Goal: Transaction & Acquisition: Book appointment/travel/reservation

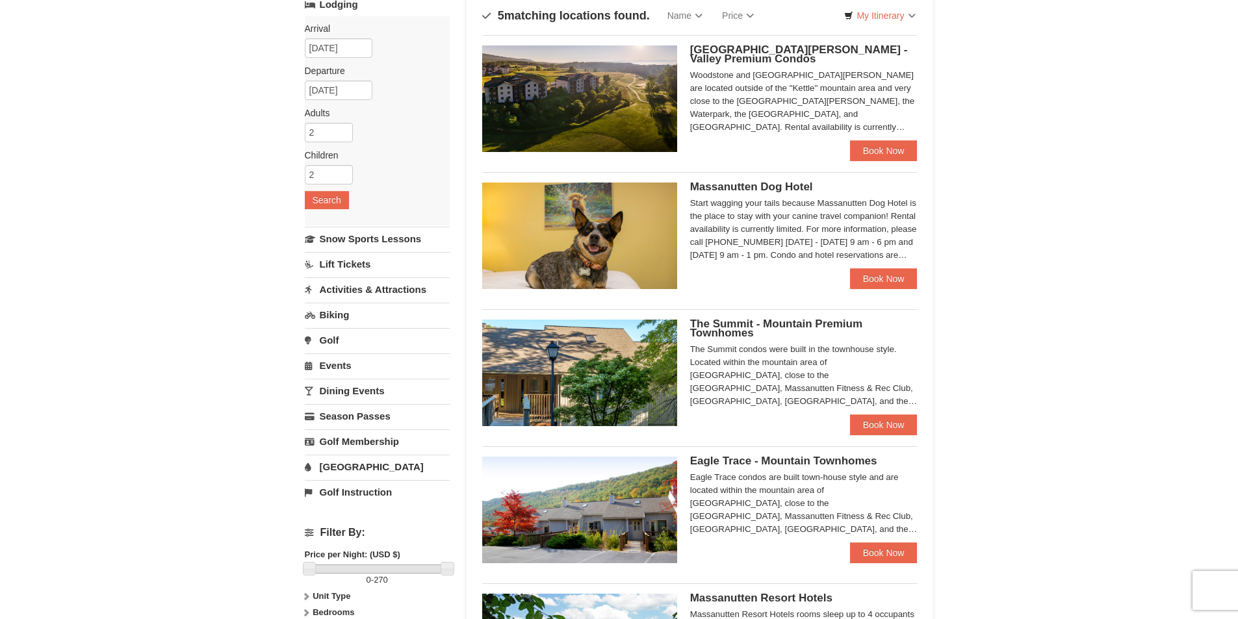
scroll to position [260, 0]
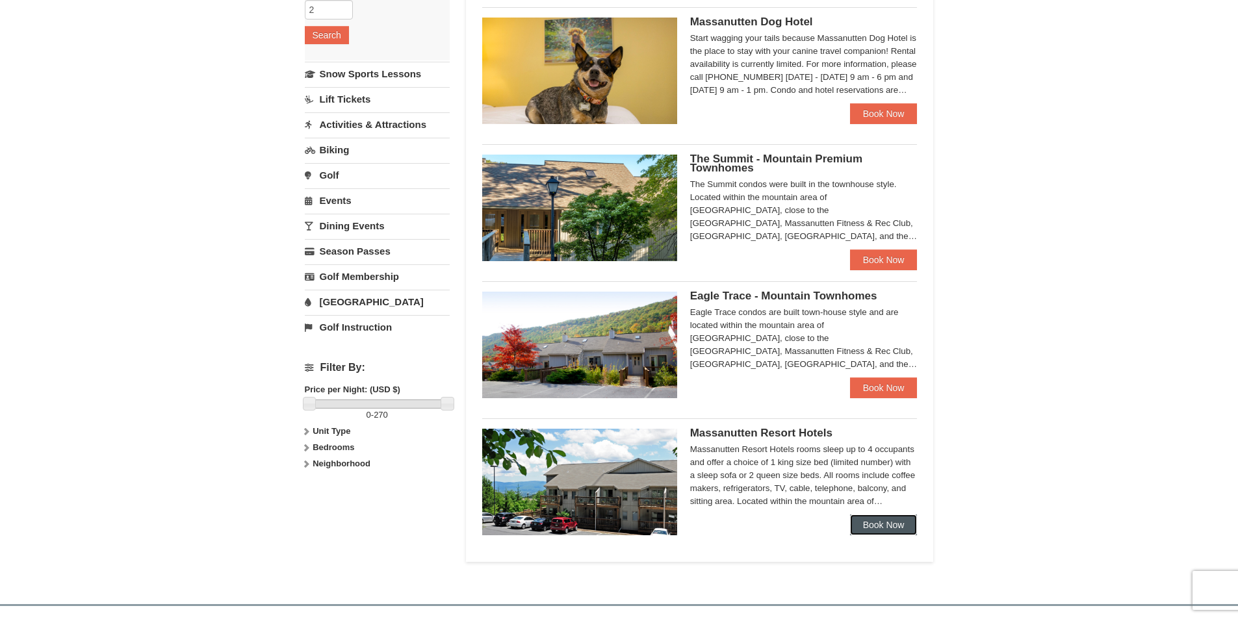
click at [892, 523] on link "Book Now" at bounding box center [884, 525] width 68 height 21
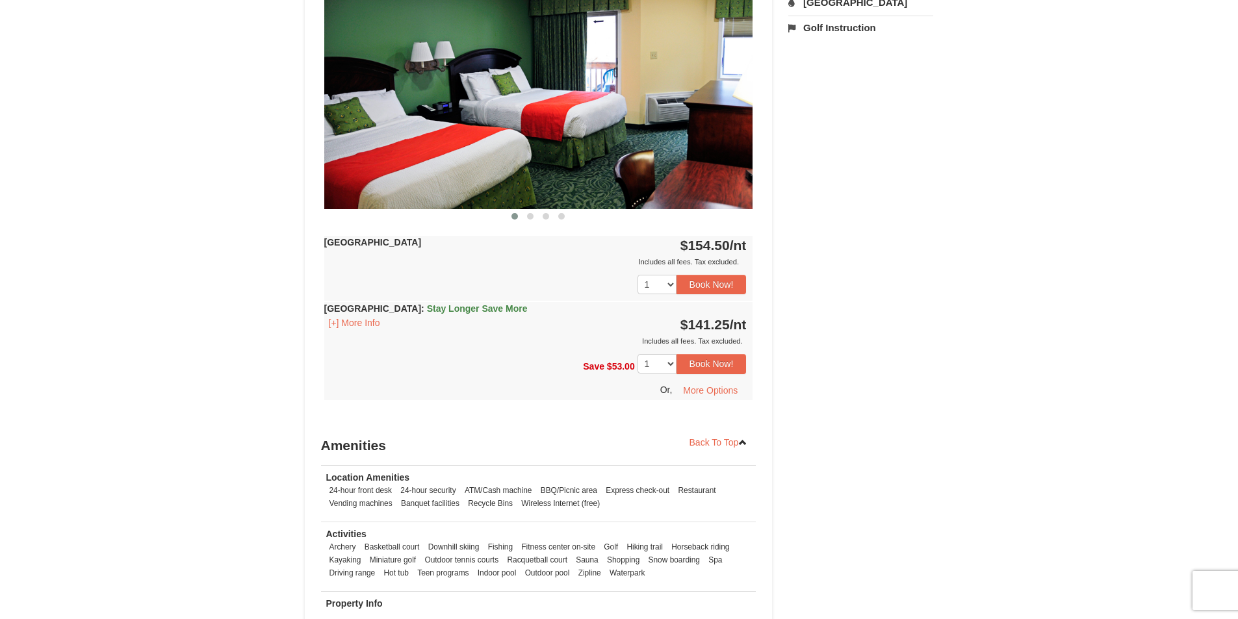
scroll to position [585, 0]
click at [670, 361] on select "1 2 3 4 5 6 7 8 9 10 11 12 13 14" at bounding box center [657, 363] width 39 height 19
click at [959, 337] on div "× <<Back to results Massanutten Resort Hotels Book from $141! 1822 Resort Drive…" at bounding box center [619, 82] width 1238 height 1242
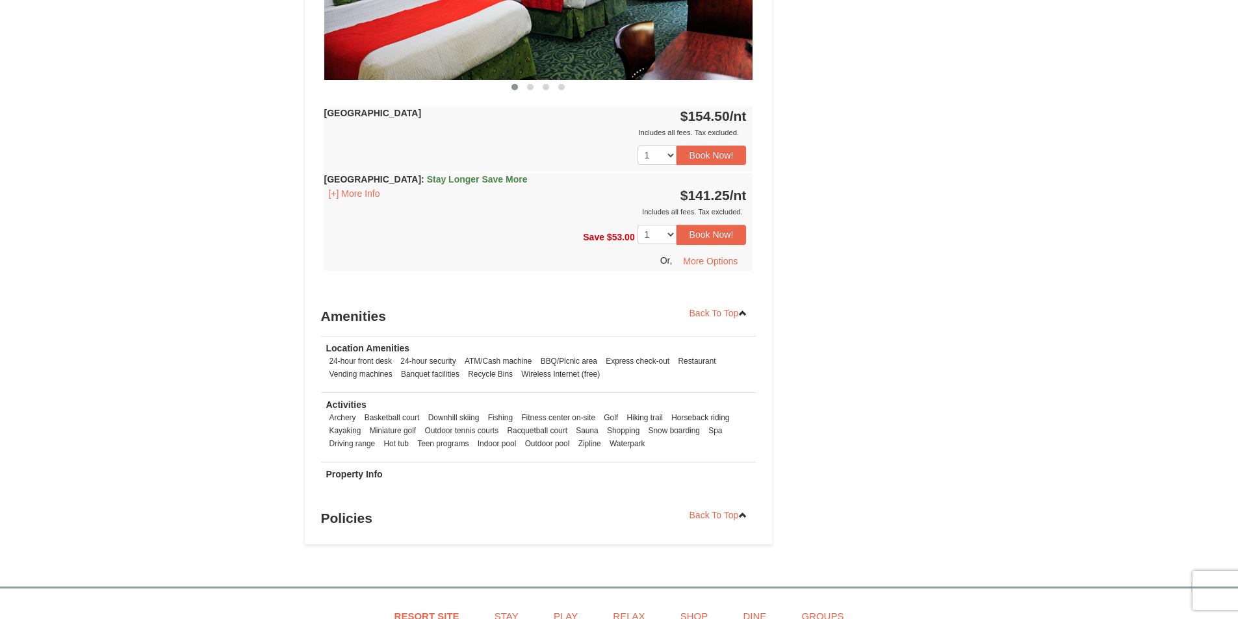
scroll to position [455, 0]
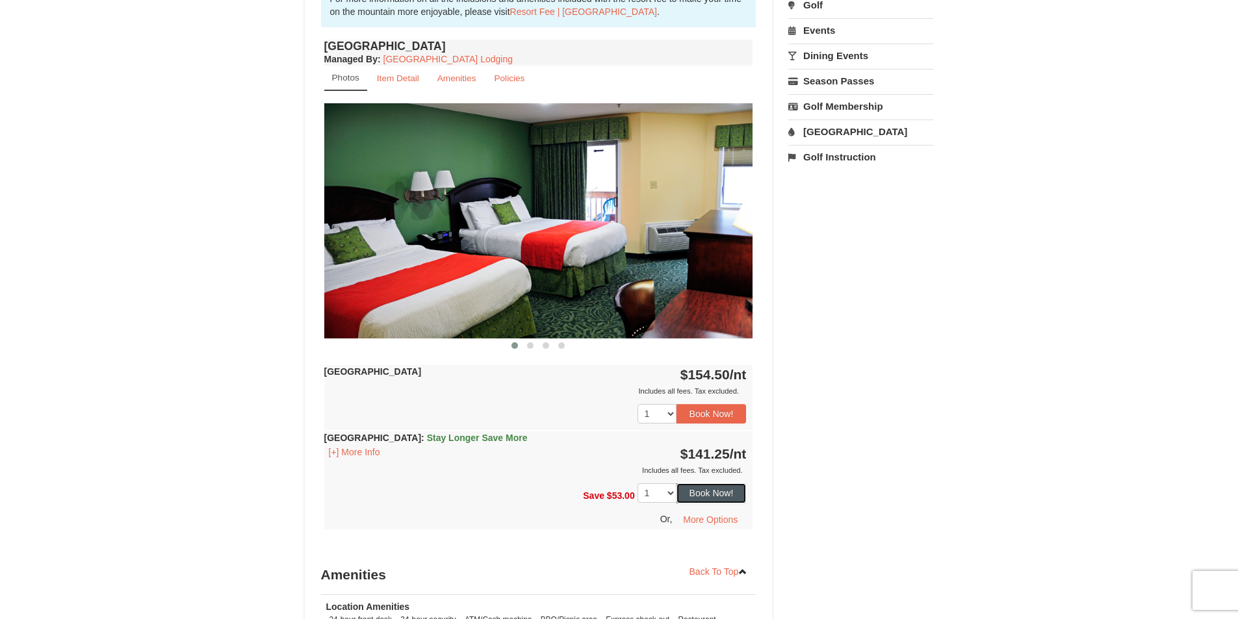
click at [718, 496] on button "Book Now!" at bounding box center [711, 492] width 70 height 19
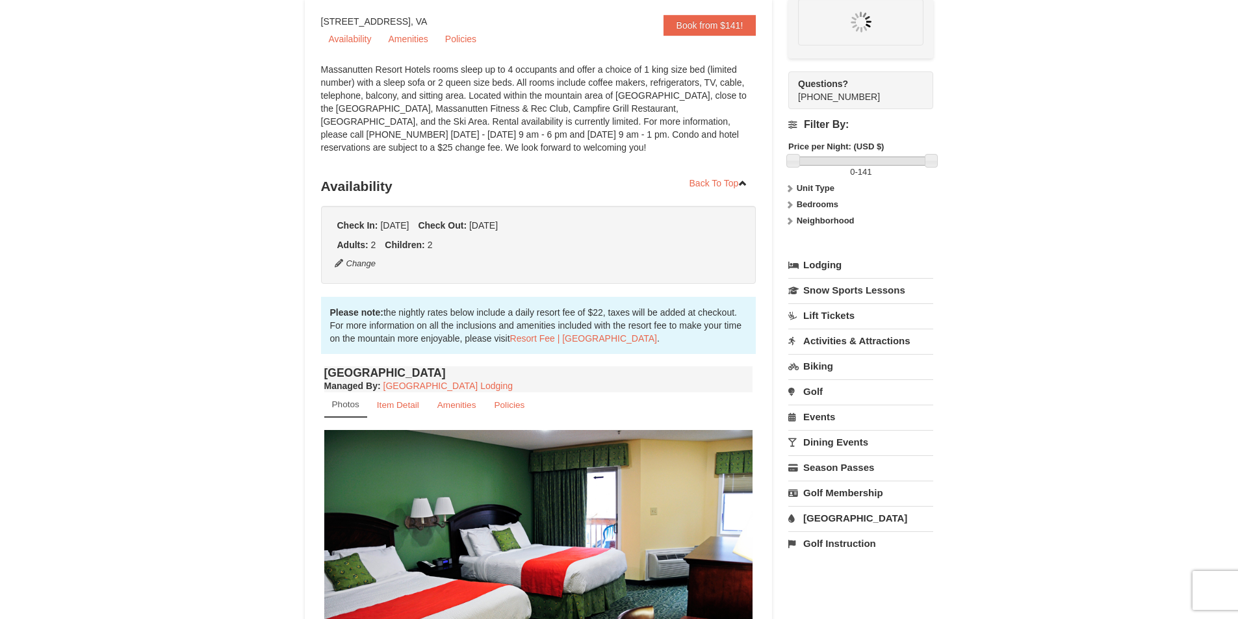
scroll to position [127, 0]
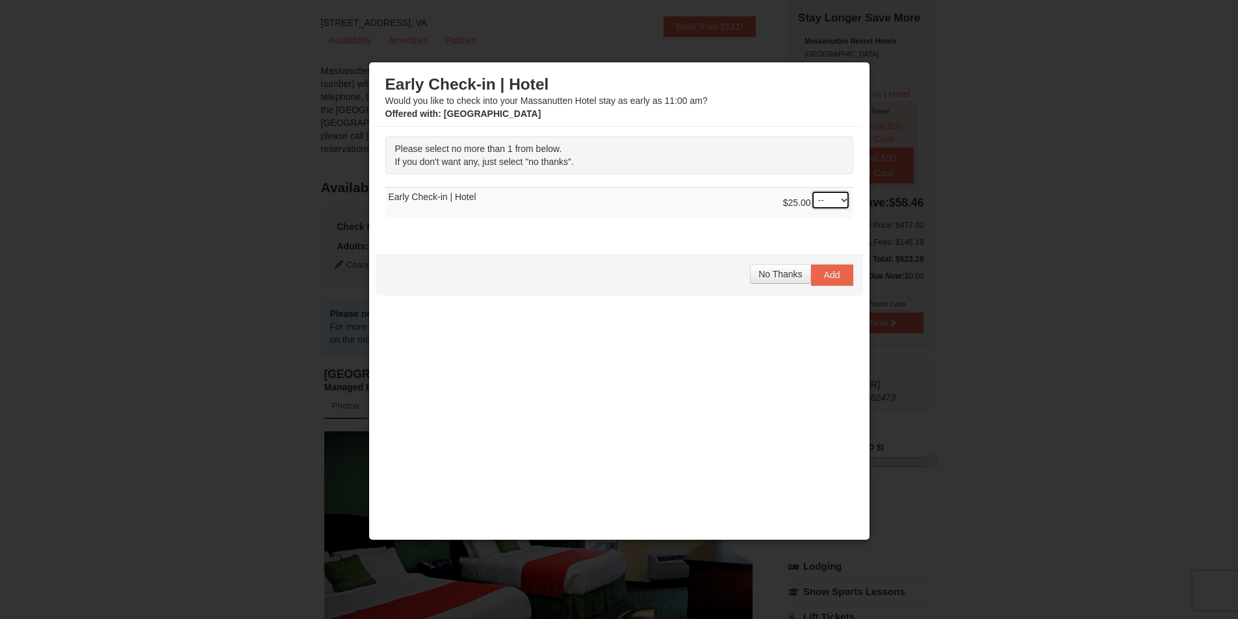
click at [844, 200] on select "-- 01" at bounding box center [830, 199] width 39 height 19
click at [787, 223] on div "Please select no more than 1 from below. If you don't want any, just select "no…" at bounding box center [619, 184] width 487 height 115
click at [787, 274] on span "No Thanks" at bounding box center [780, 274] width 44 height 10
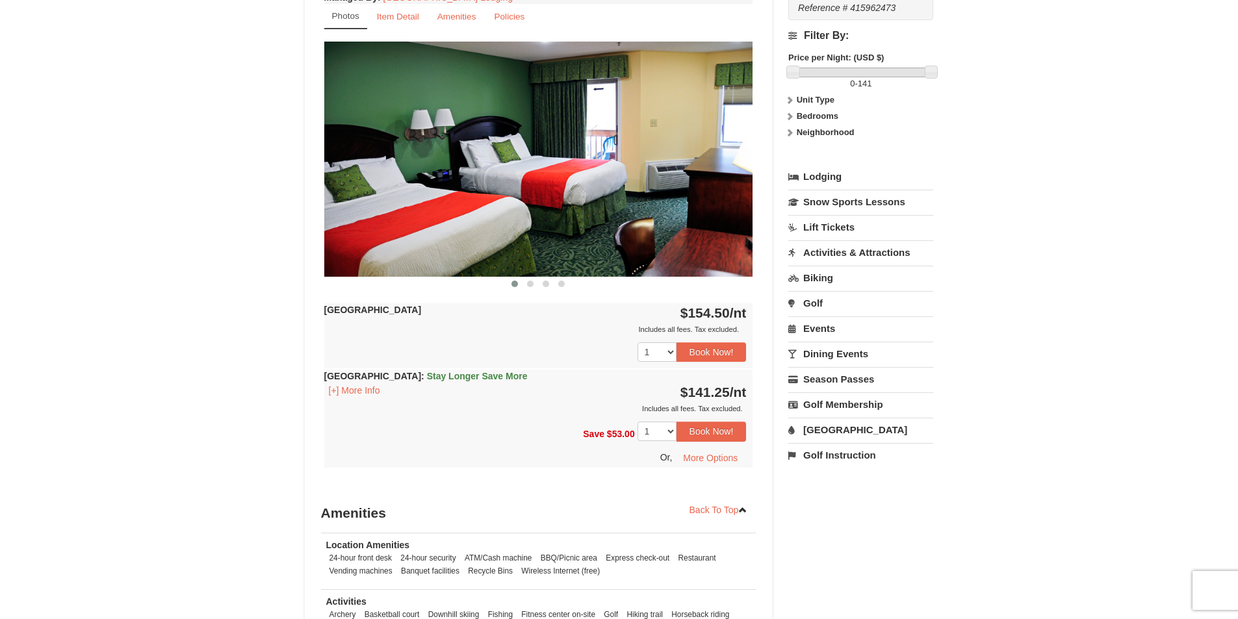
scroll to position [0, 0]
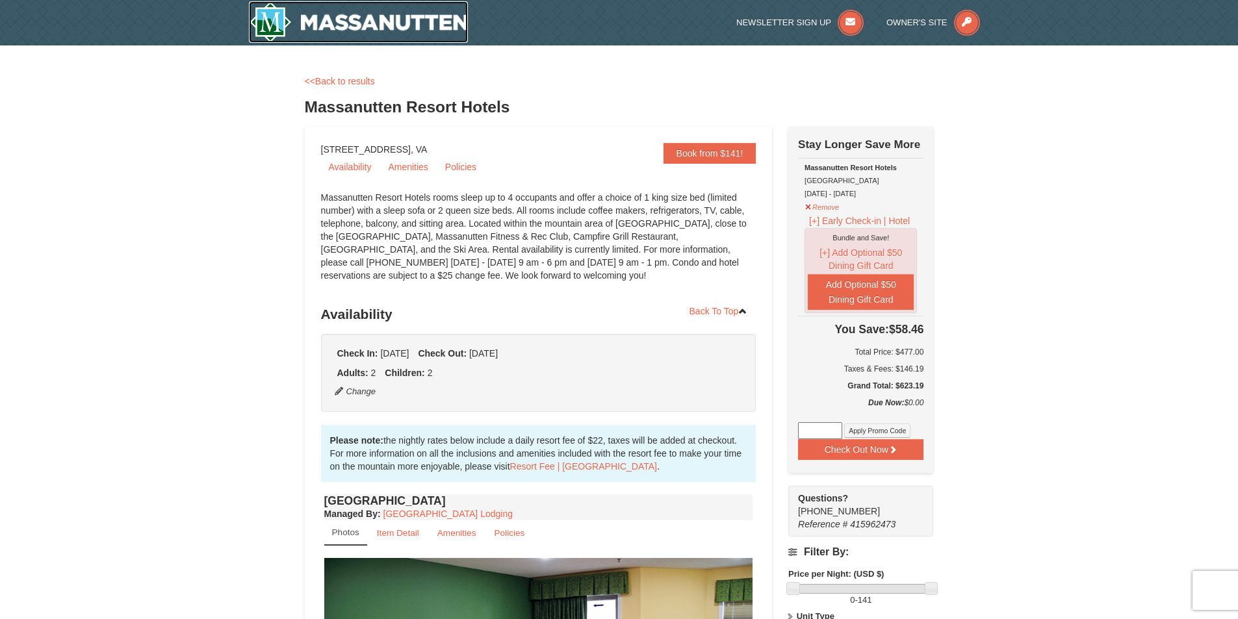
click at [417, 18] on img at bounding box center [359, 22] width 220 height 42
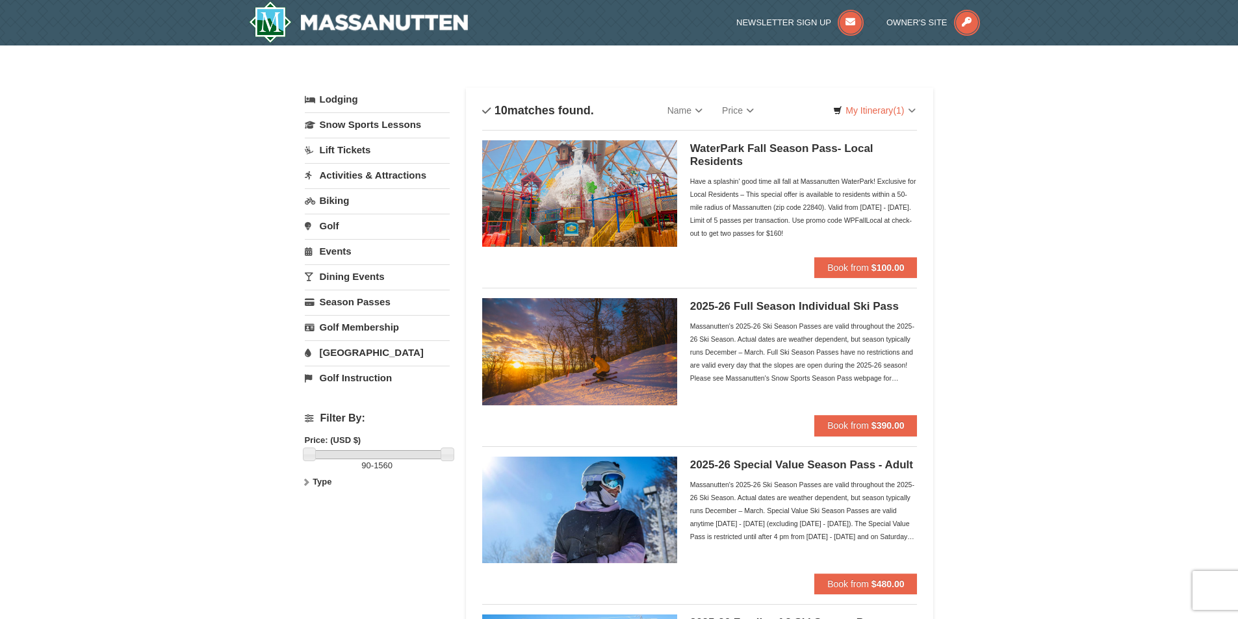
click at [342, 277] on link "Dining Events" at bounding box center [377, 276] width 145 height 24
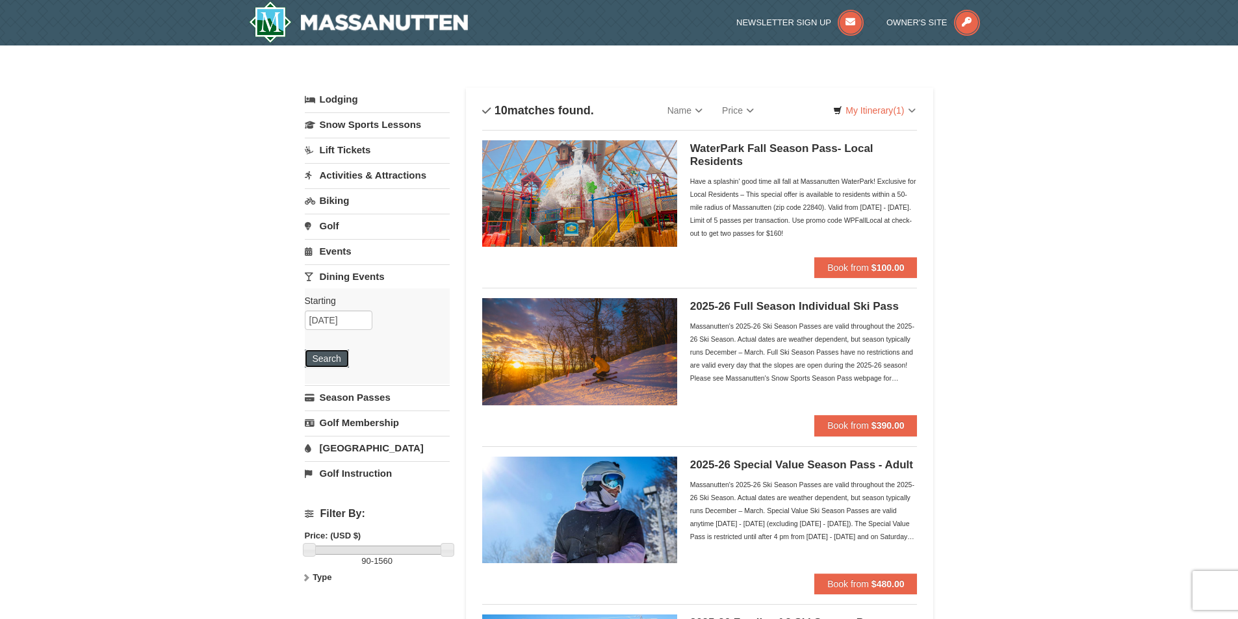
click at [326, 355] on button "Search" at bounding box center [327, 359] width 44 height 18
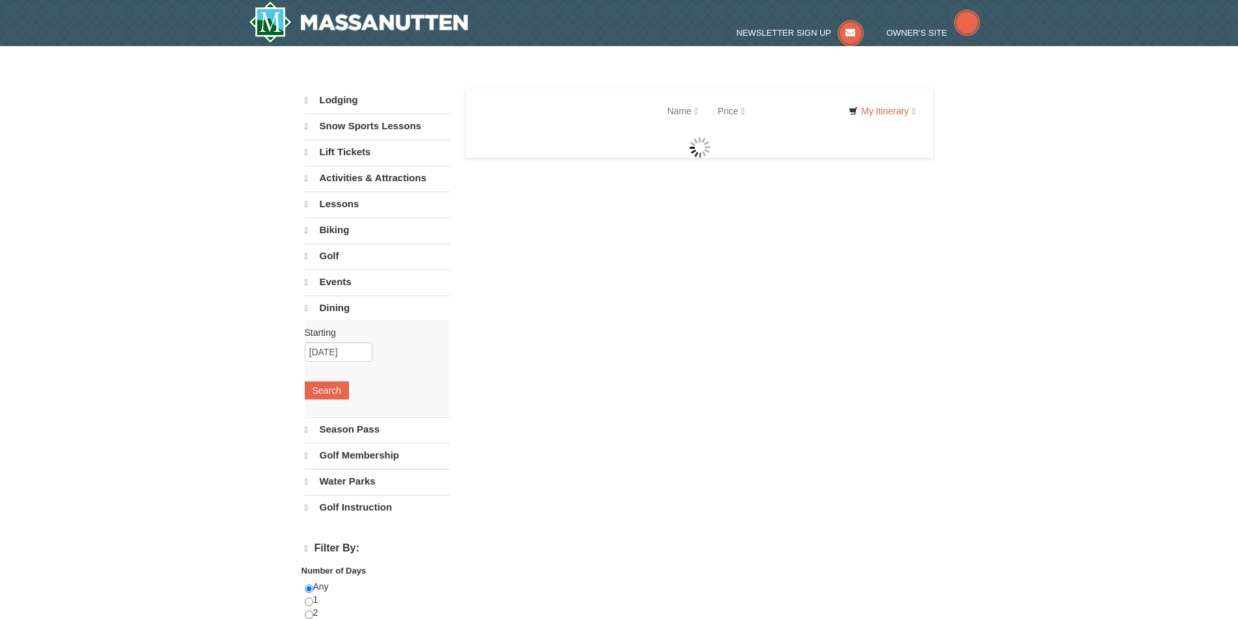
select select "9"
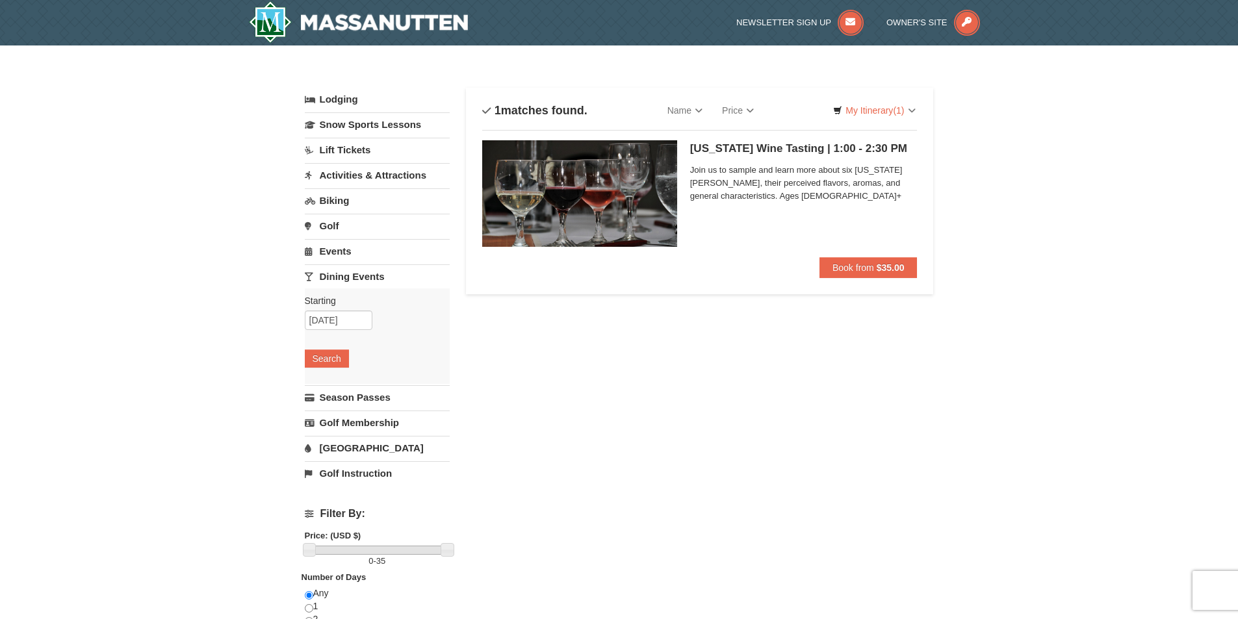
click at [341, 252] on link "Events" at bounding box center [377, 251] width 145 height 24
click at [322, 332] on button "Search" at bounding box center [327, 333] width 44 height 18
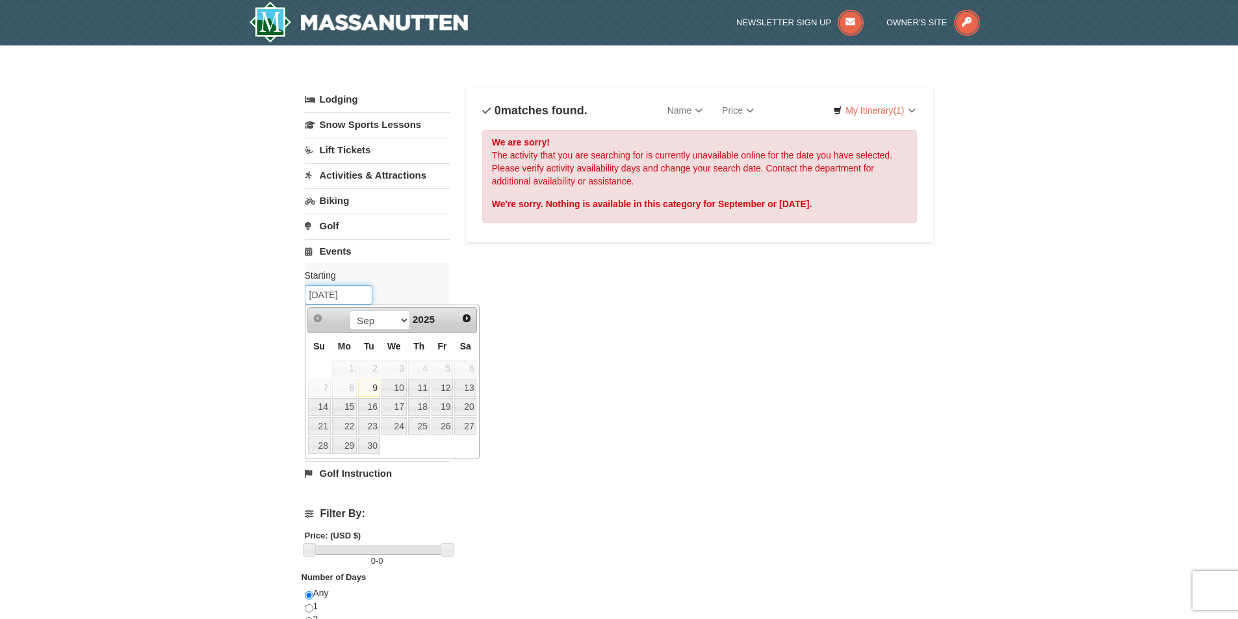
click at [360, 290] on input "[DATE]" at bounding box center [339, 294] width 68 height 19
click at [470, 407] on link "20" at bounding box center [465, 407] width 22 height 18
type input "09/20/2025"
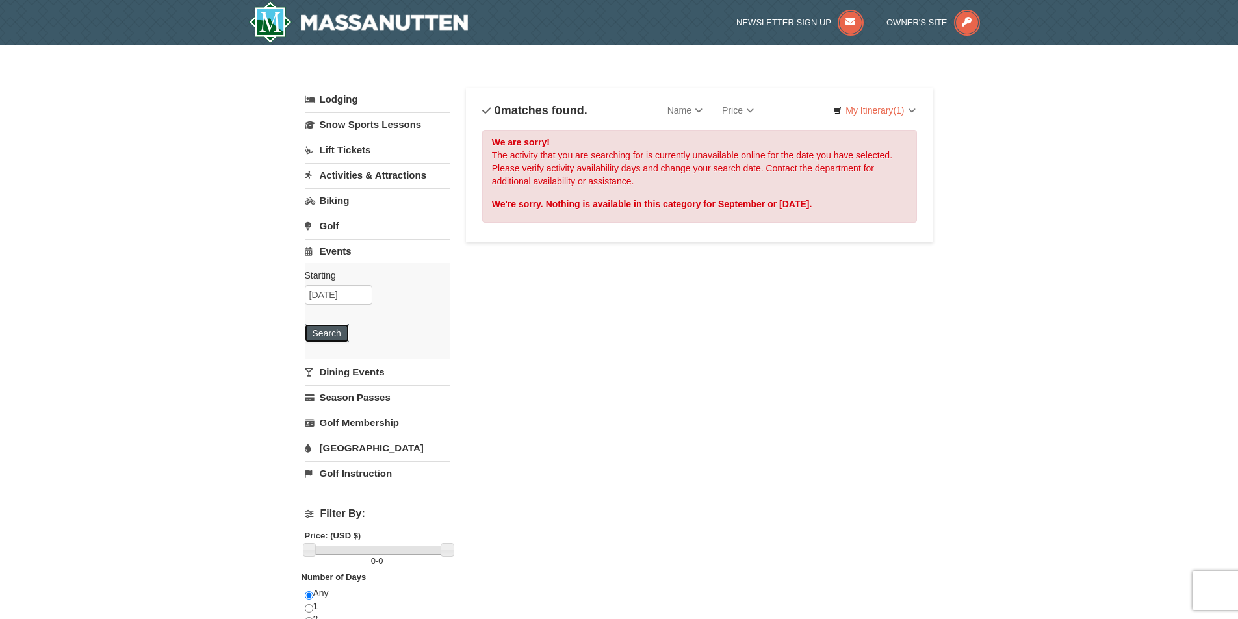
click at [336, 329] on button "Search" at bounding box center [327, 333] width 44 height 18
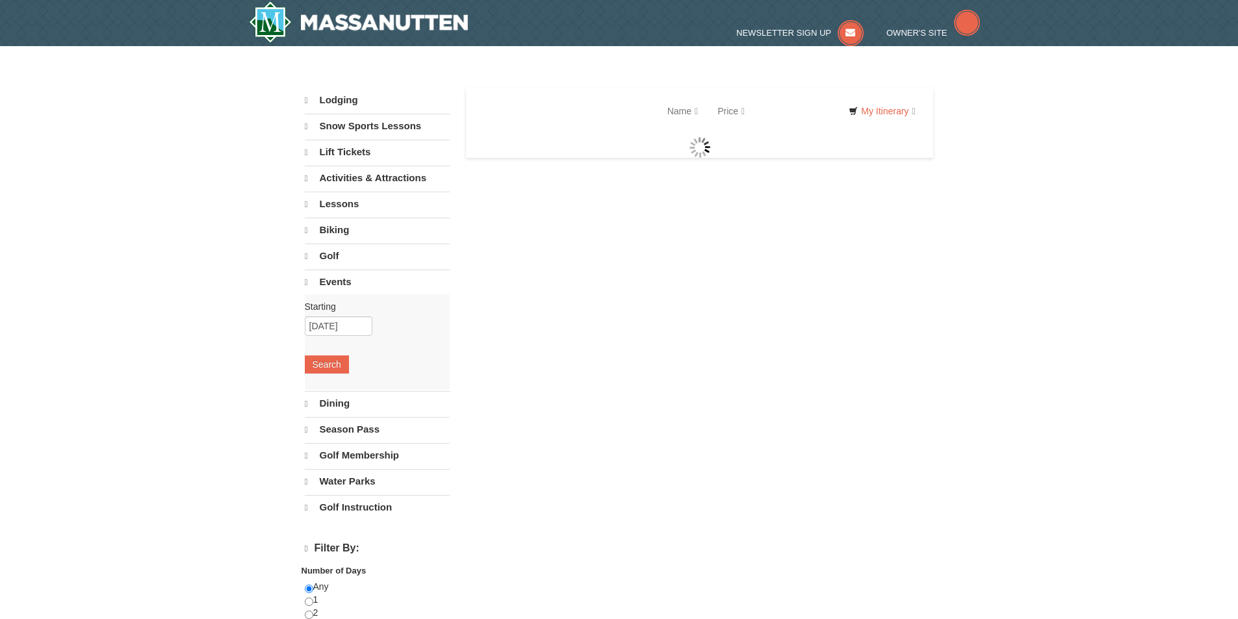
select select "9"
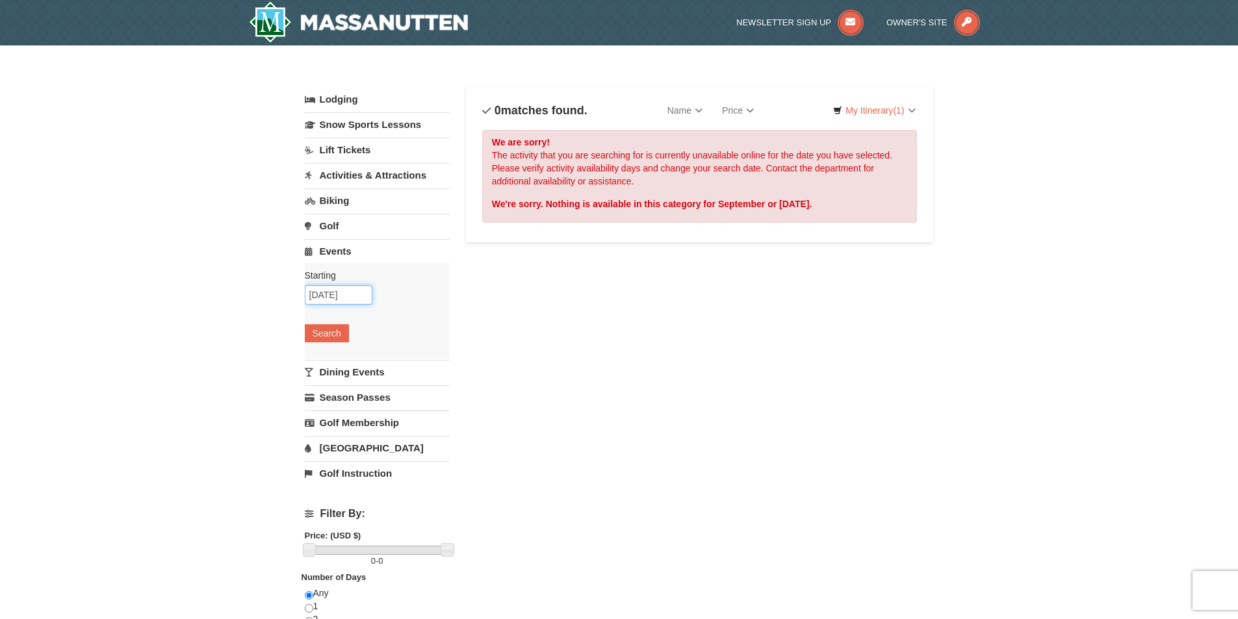
click at [354, 302] on input "[DATE]" at bounding box center [339, 294] width 68 height 19
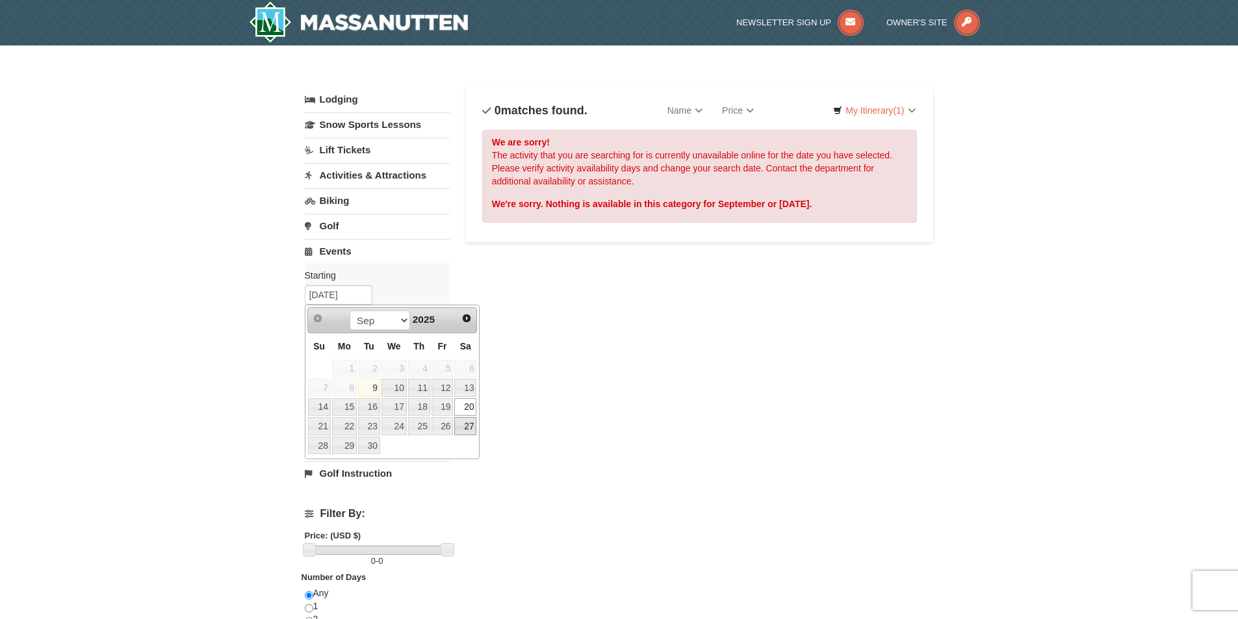
click at [469, 422] on link "27" at bounding box center [465, 426] width 22 height 18
type input "[DATE]"
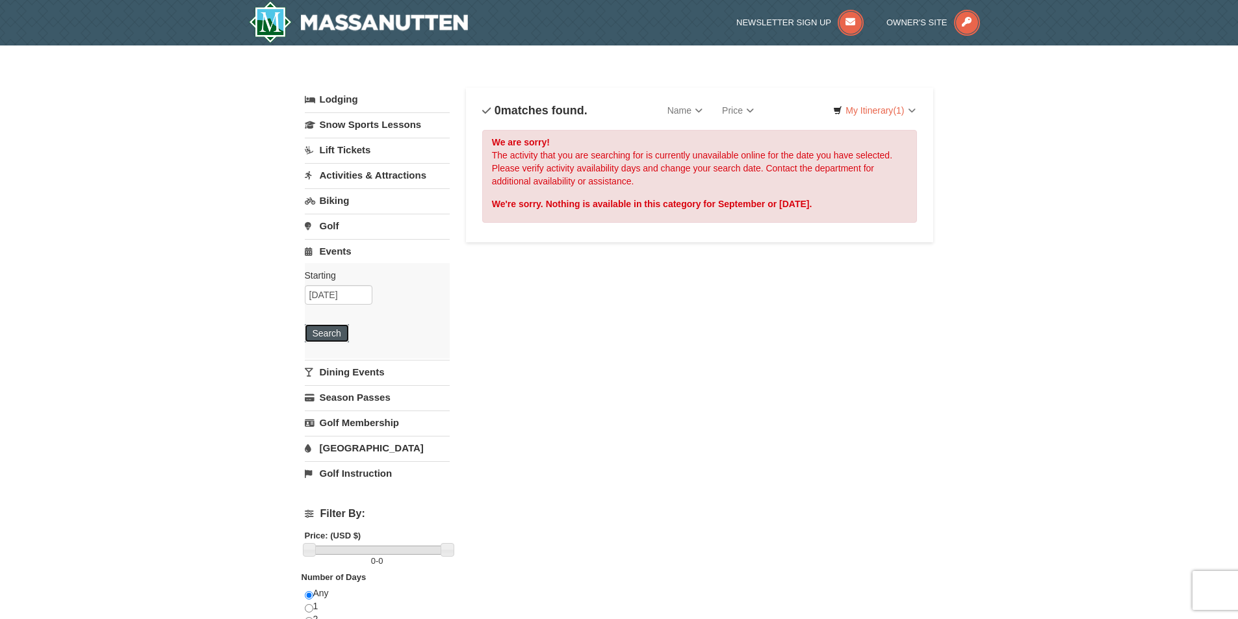
click at [322, 334] on button "Search" at bounding box center [327, 333] width 44 height 18
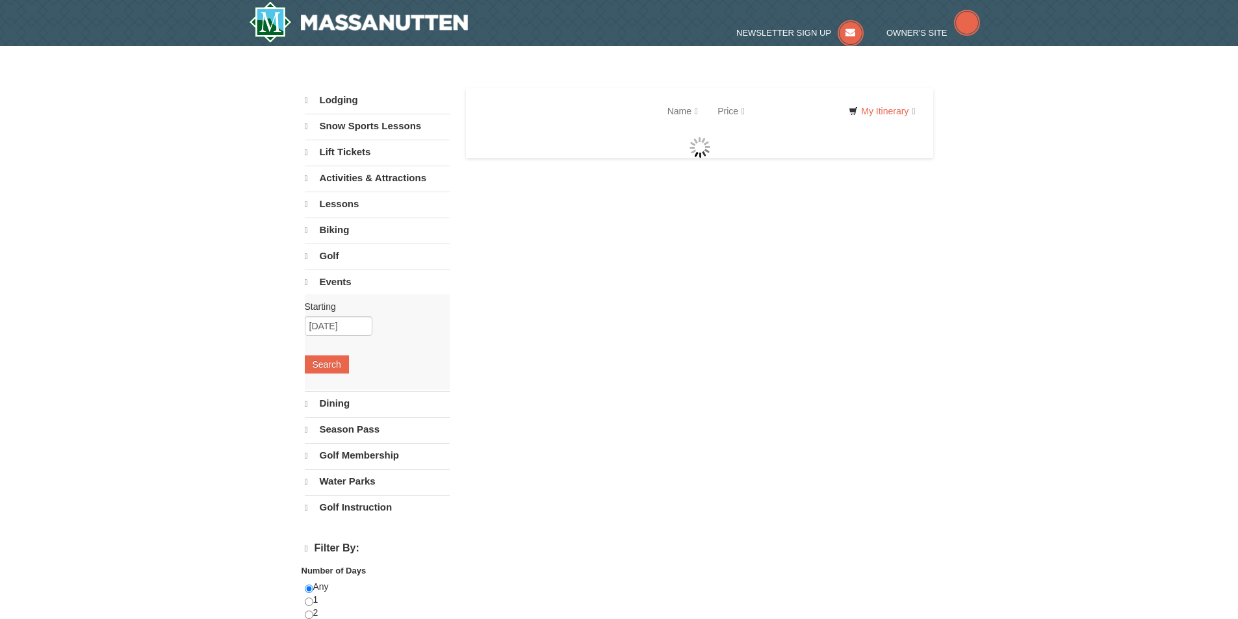
select select "9"
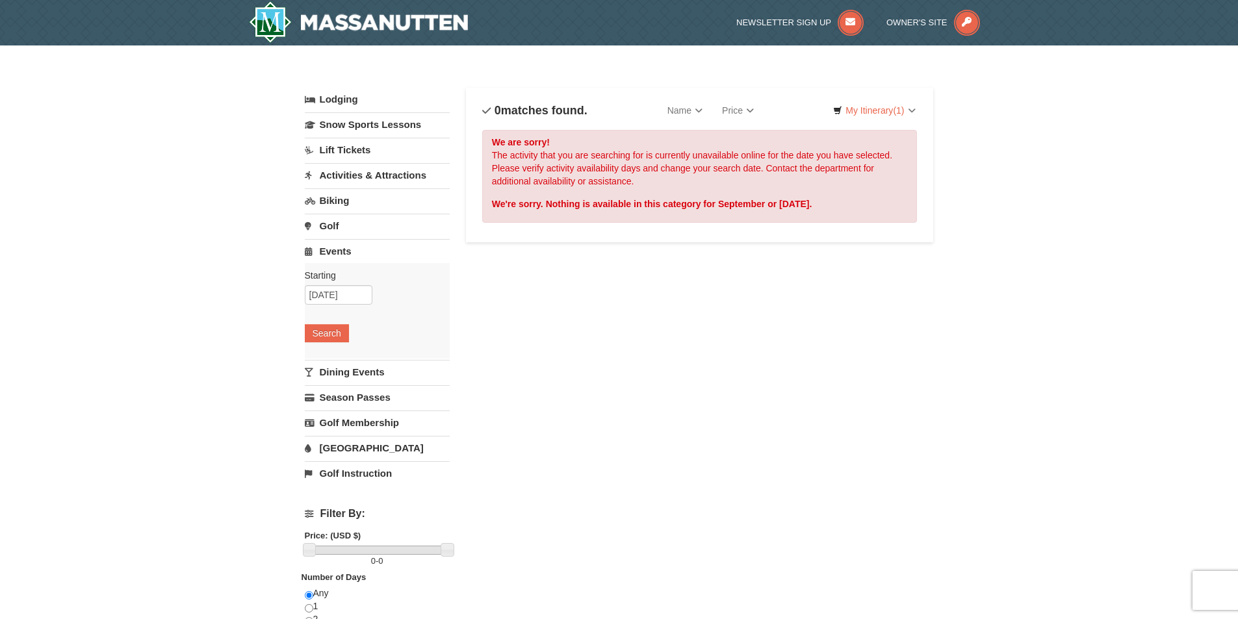
click at [349, 174] on link "Activities & Attractions" at bounding box center [377, 175] width 145 height 24
click at [335, 255] on button "Search" at bounding box center [327, 257] width 44 height 18
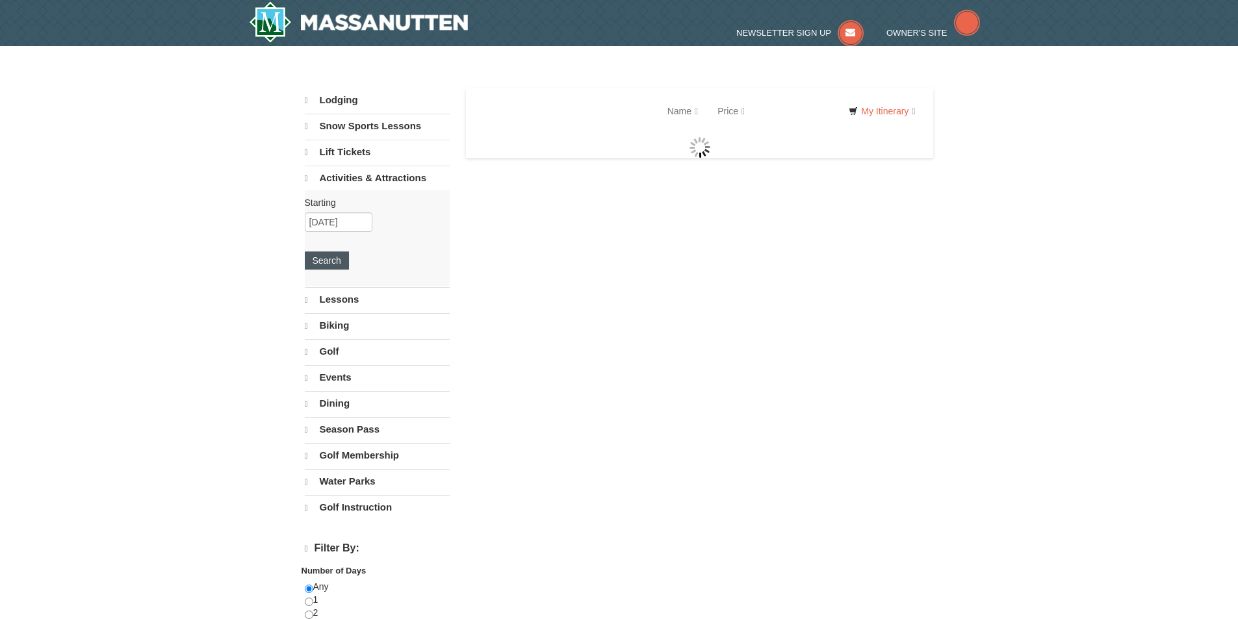
select select "9"
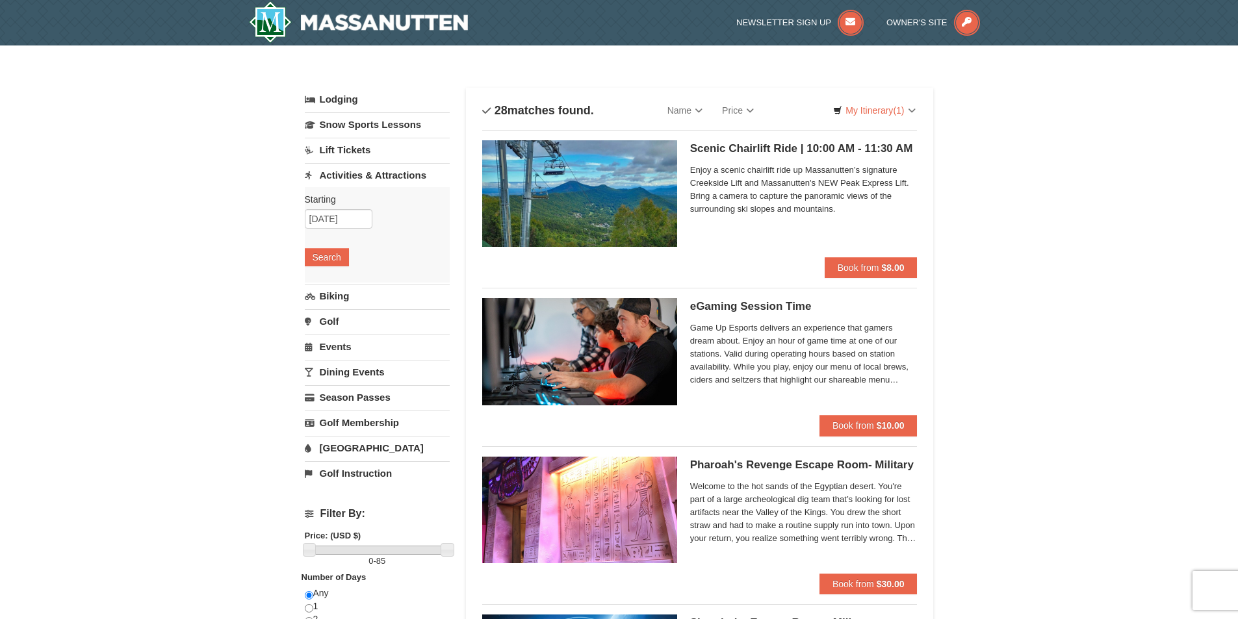
click at [358, 149] on link "Lift Tickets" at bounding box center [377, 150] width 145 height 24
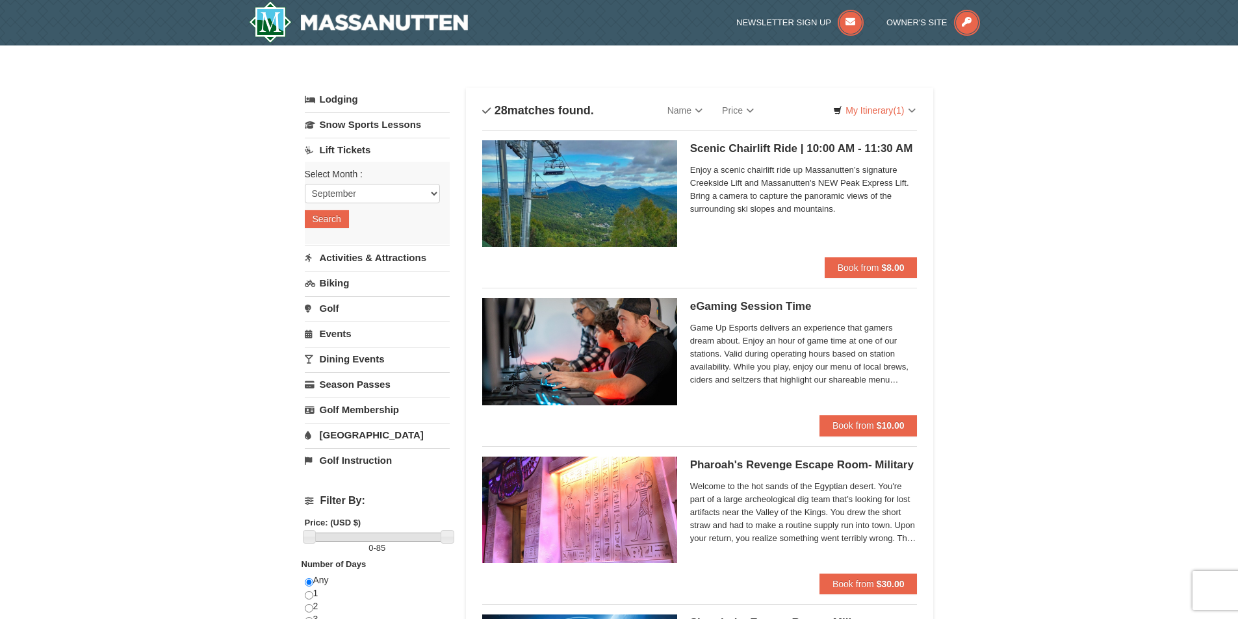
click at [344, 100] on link "Lodging" at bounding box center [377, 99] width 145 height 23
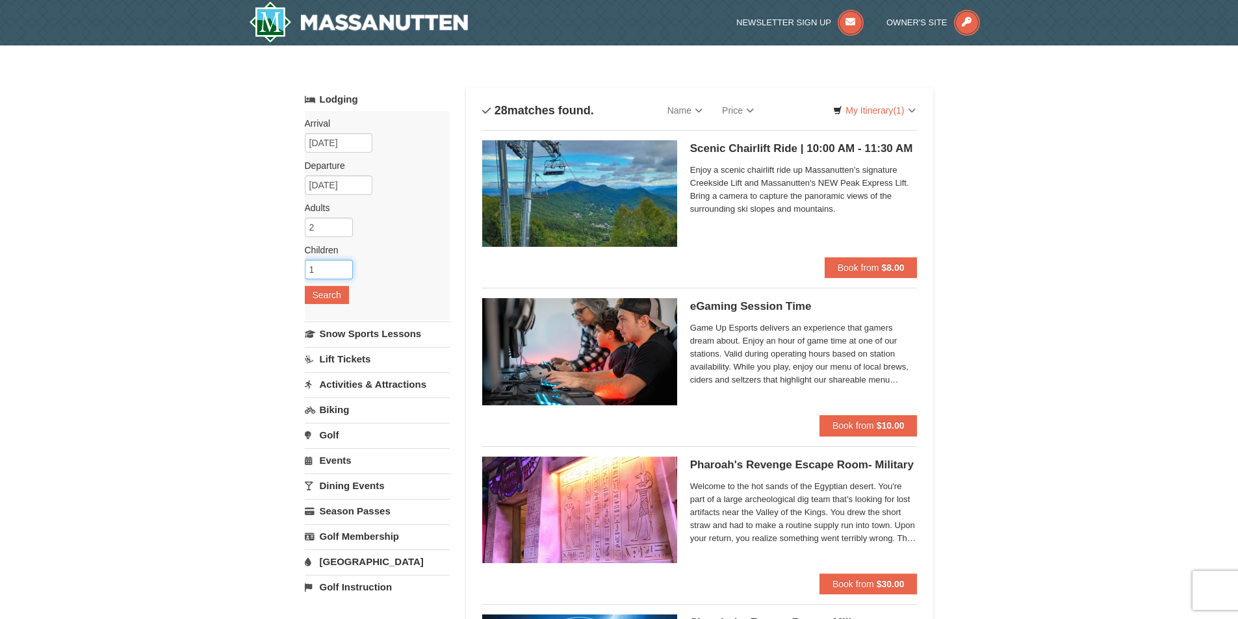
click at [341, 265] on input "1" at bounding box center [329, 269] width 48 height 19
type input "2"
click at [341, 265] on input "2" at bounding box center [329, 269] width 48 height 19
click at [323, 295] on button "Search" at bounding box center [327, 295] width 44 height 18
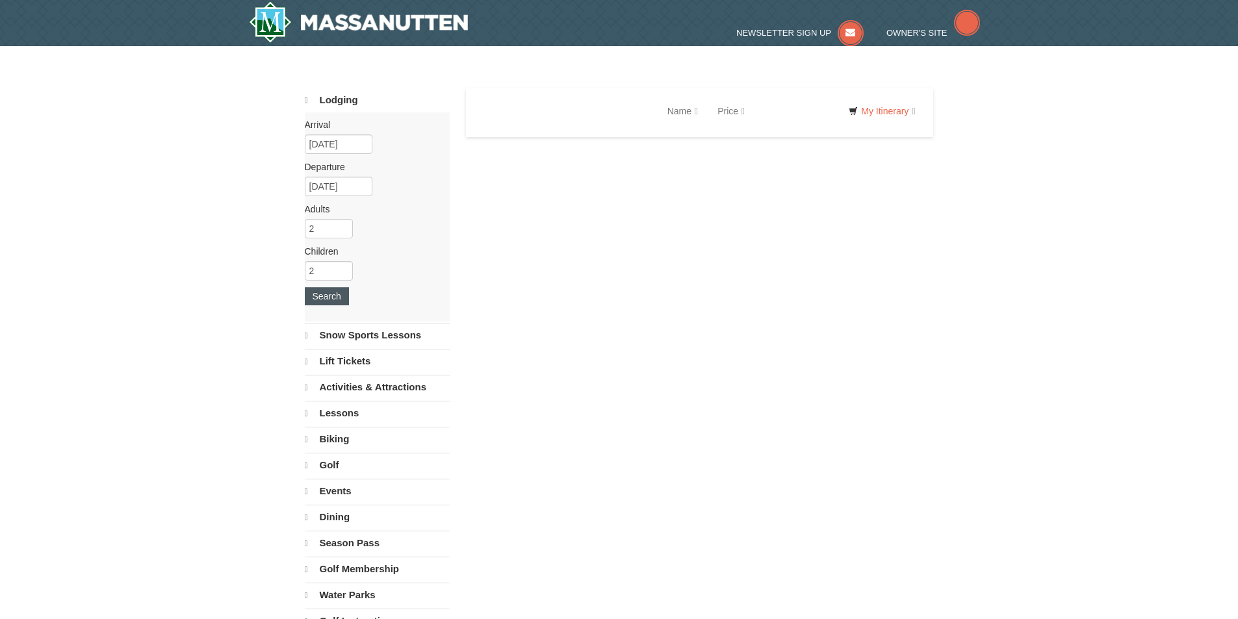
select select "9"
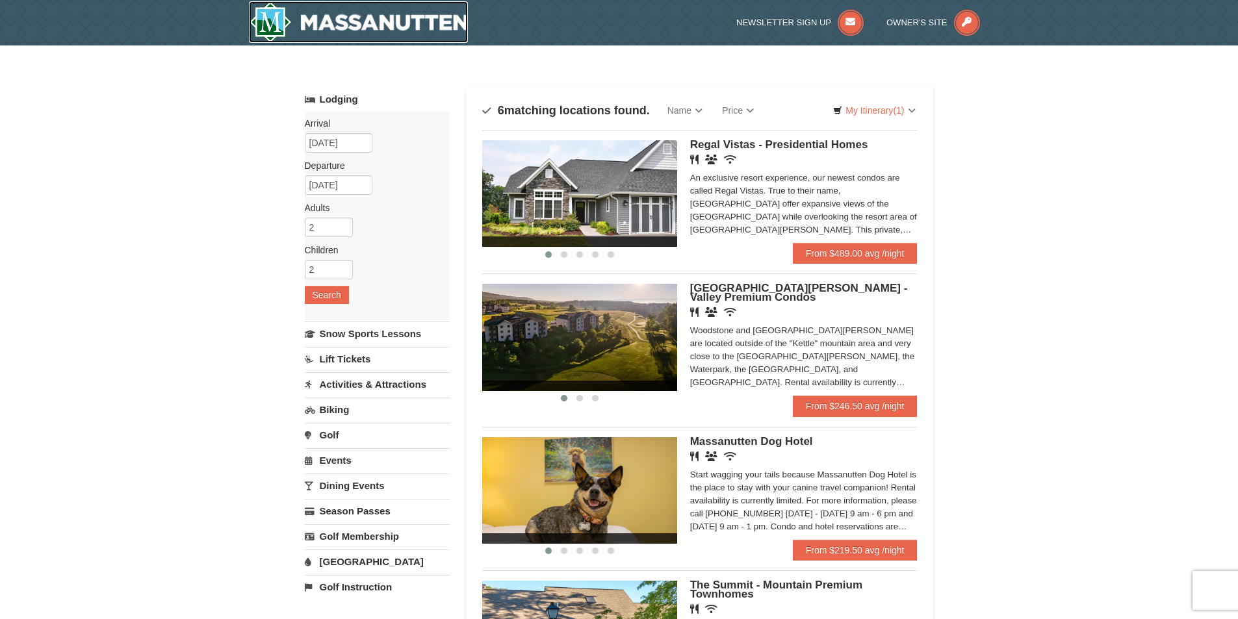
click at [330, 27] on img at bounding box center [359, 22] width 220 height 42
